Goal: Transaction & Acquisition: Purchase product/service

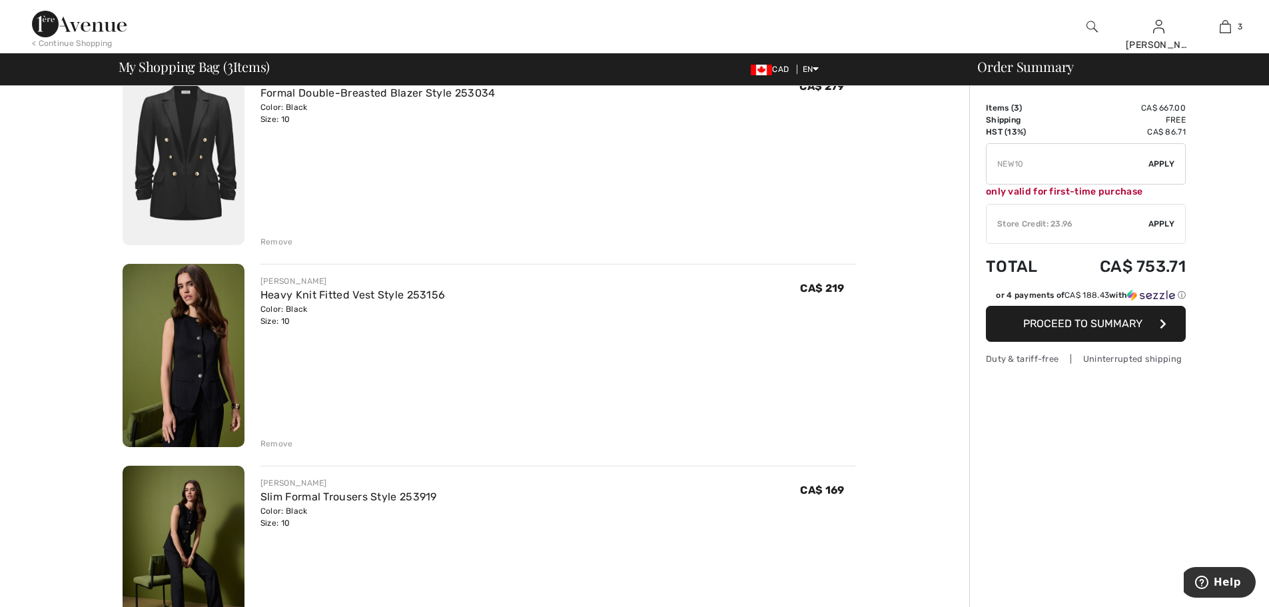
scroll to position [67, 0]
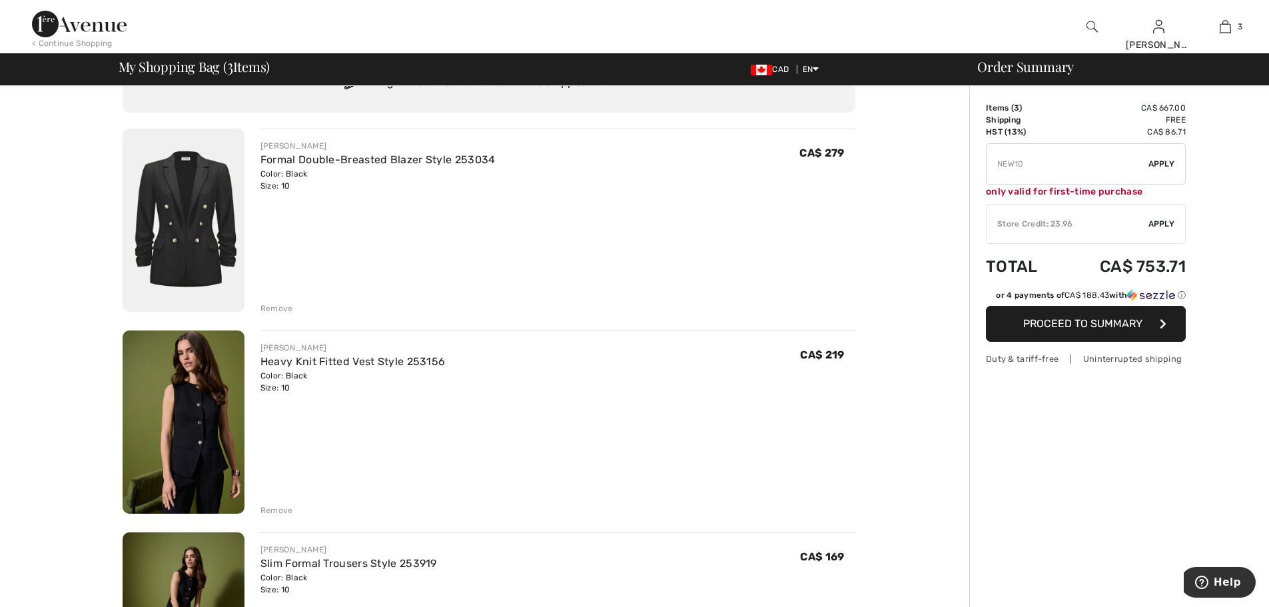
click at [263, 306] on div "Remove" at bounding box center [276, 308] width 33 height 12
